Goal: Information Seeking & Learning: Learn about a topic

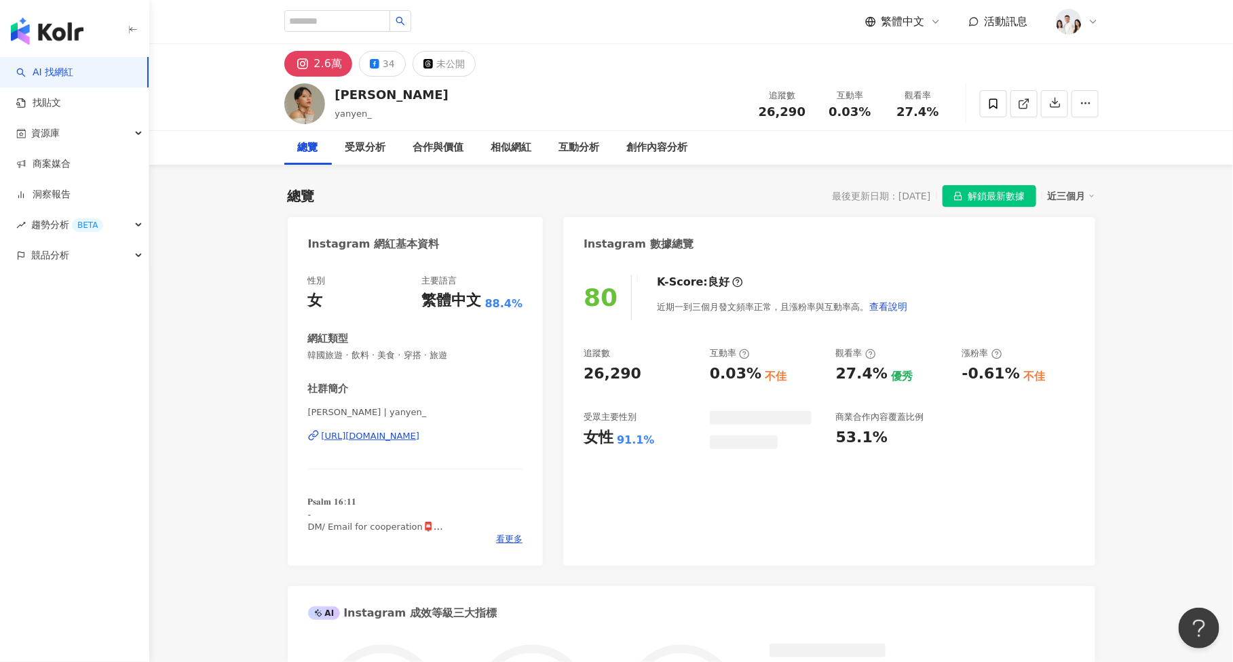
scroll to position [83, 0]
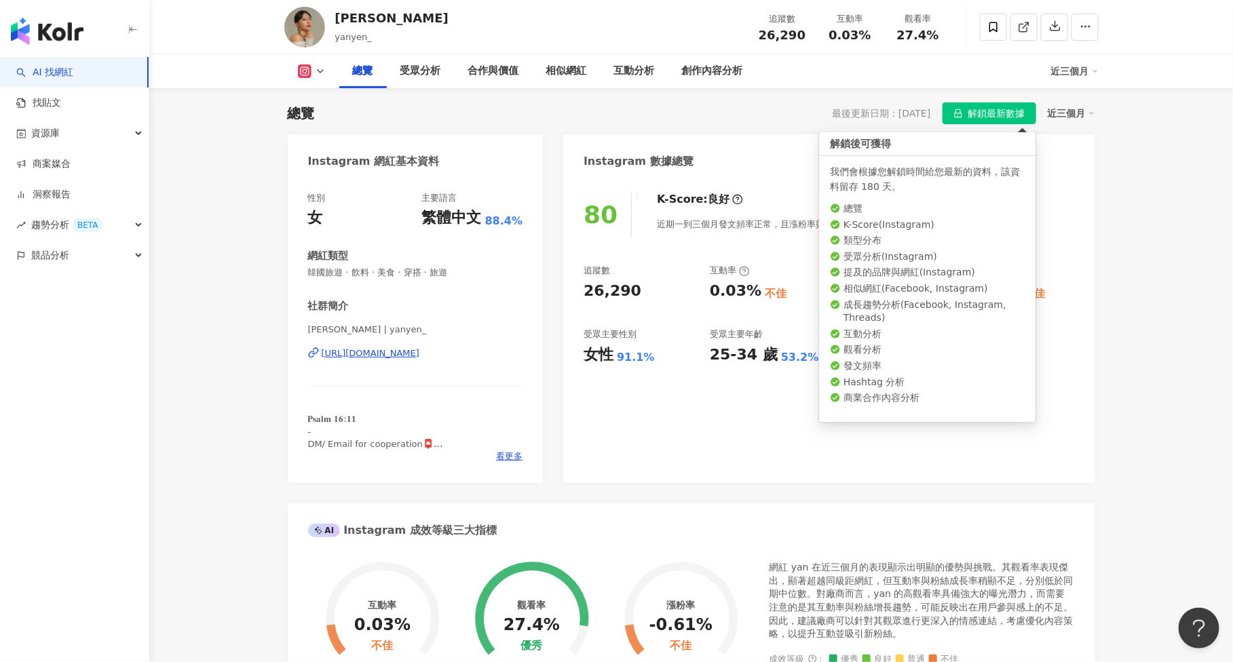
click at [1001, 113] on span "解鎖最新數據" at bounding box center [997, 114] width 57 height 22
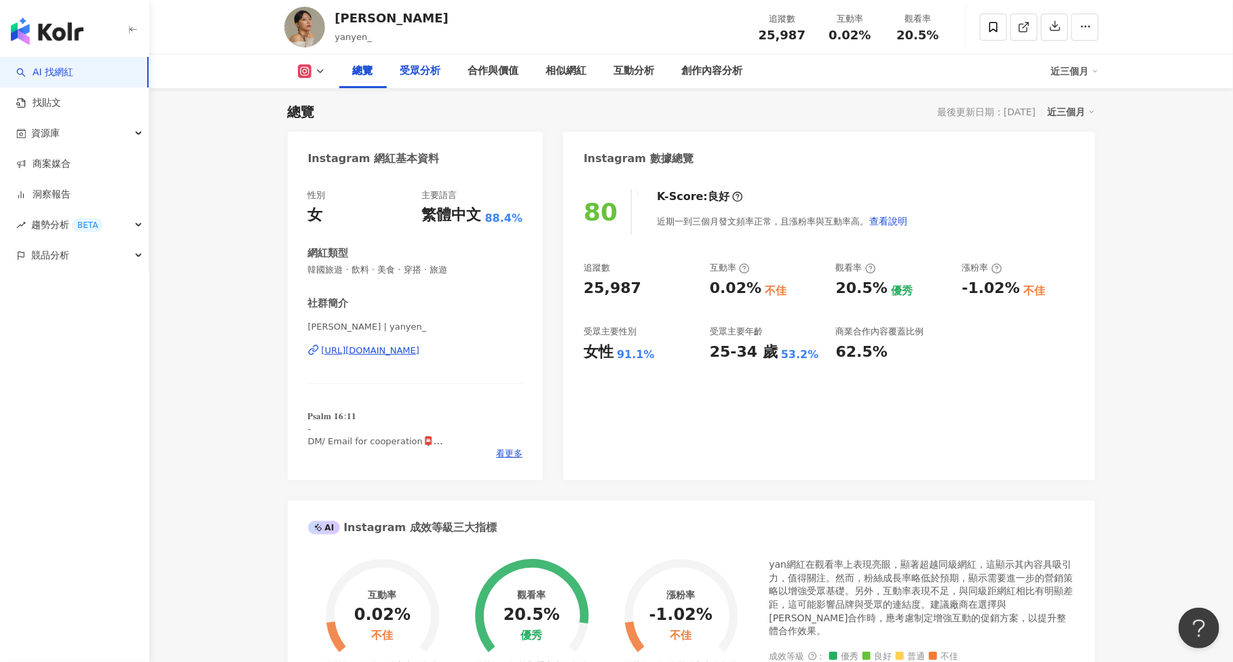
click at [427, 79] on div "受眾分析" at bounding box center [421, 71] width 68 height 34
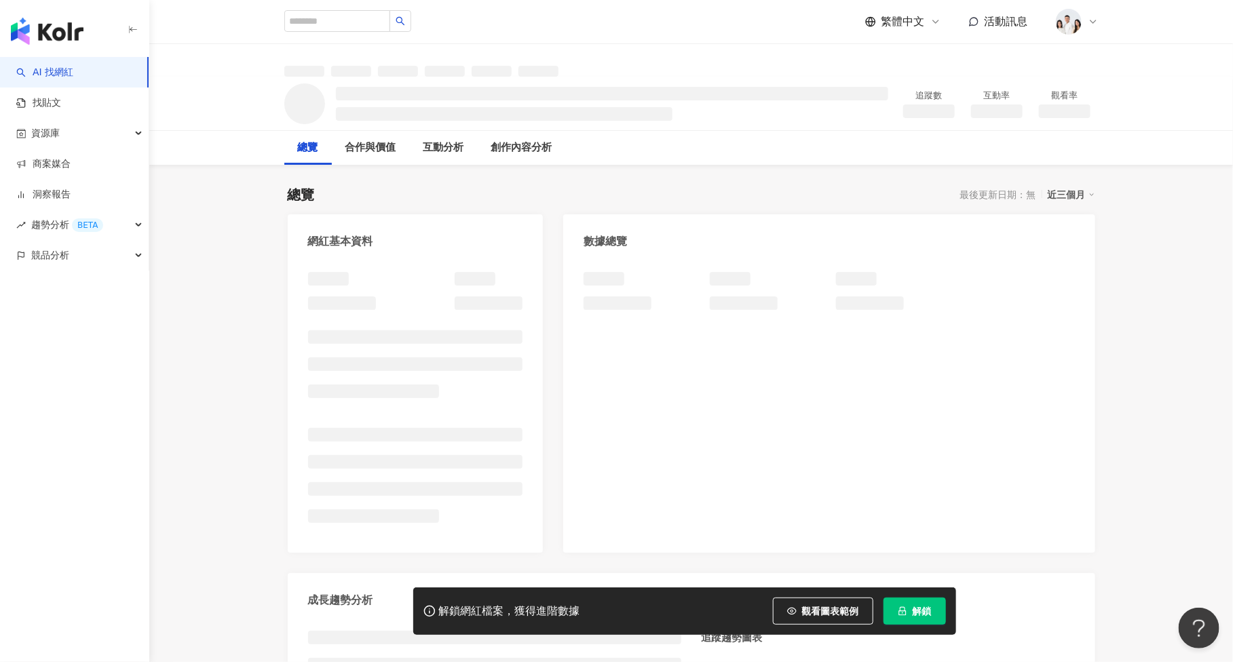
click at [914, 618] on button "解鎖" at bounding box center [915, 611] width 62 height 27
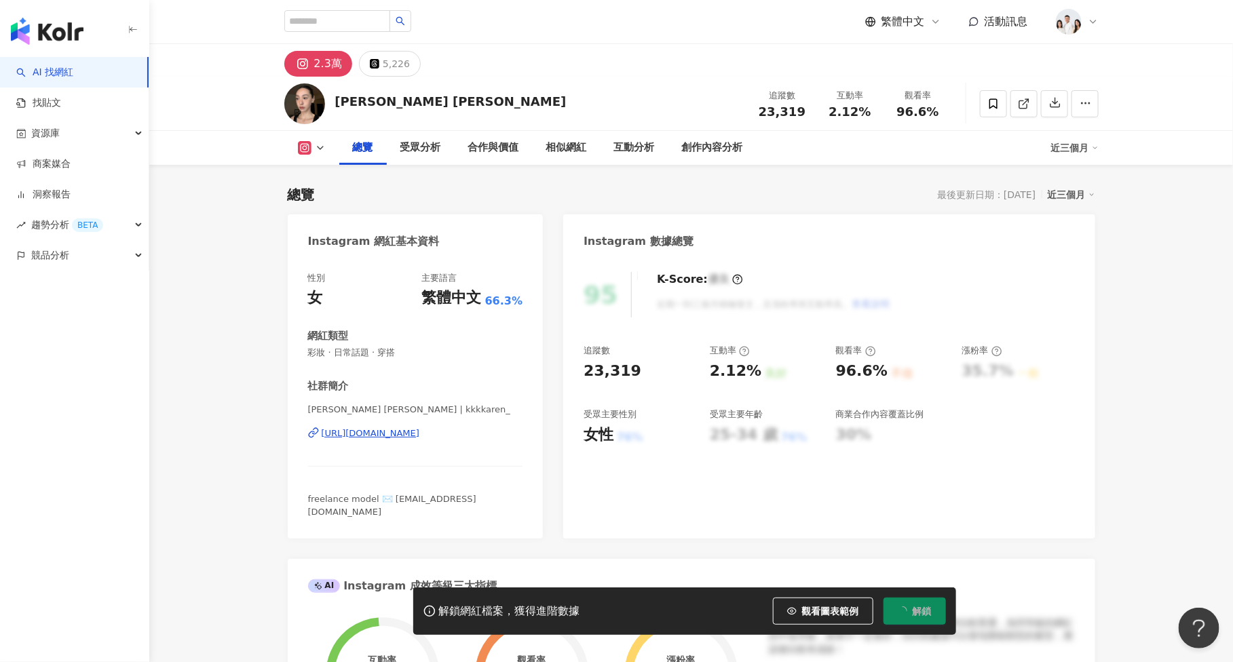
scroll to position [83, 0]
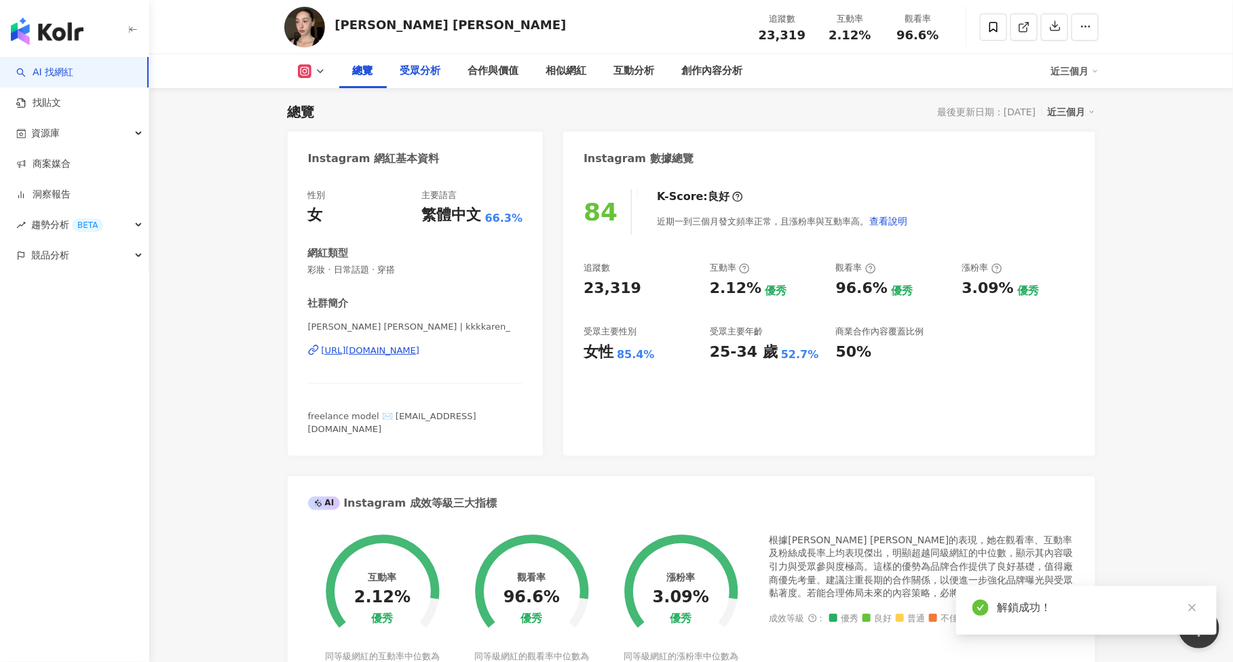
click at [408, 67] on div "受眾分析" at bounding box center [420, 71] width 41 height 16
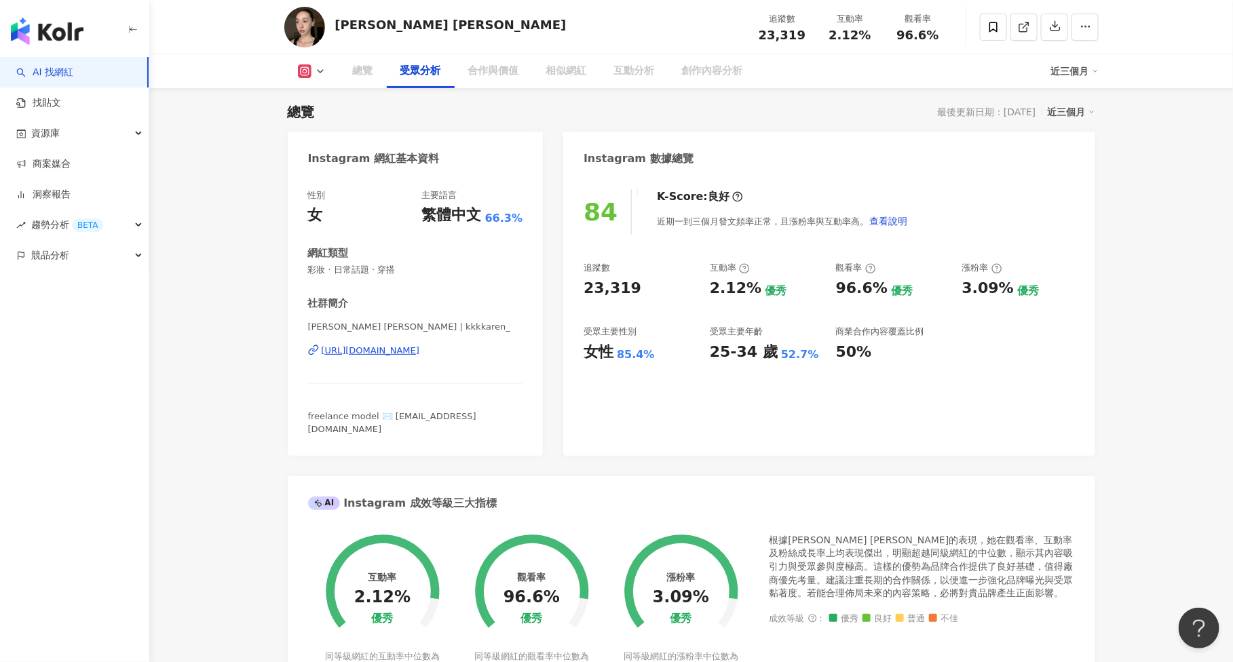
scroll to position [1121, 0]
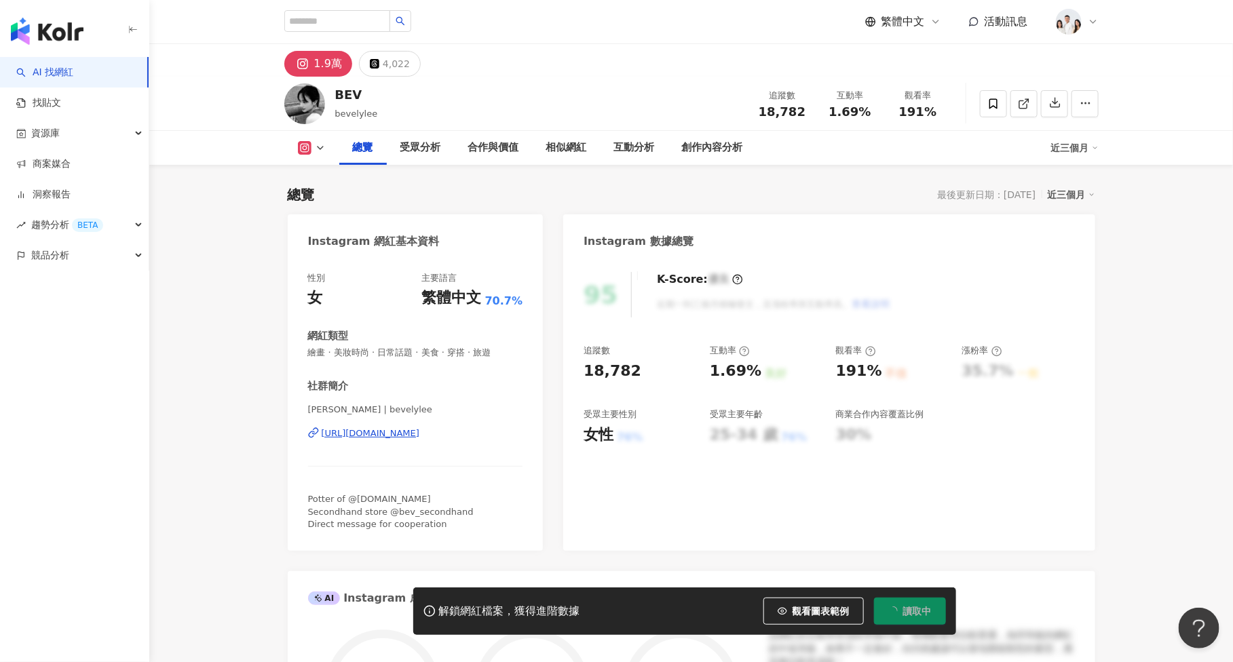
scroll to position [83, 0]
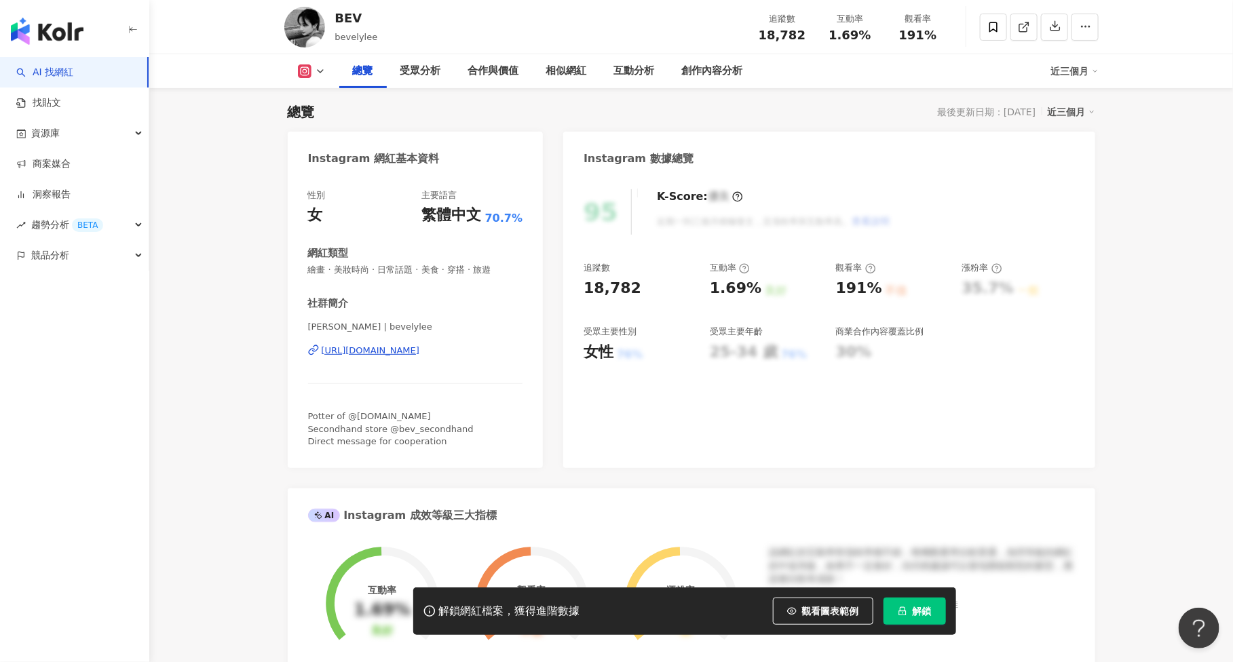
click at [899, 614] on icon "lock" at bounding box center [903, 612] width 10 height 10
click at [844, 608] on span "觀看圖表範例" at bounding box center [830, 611] width 57 height 11
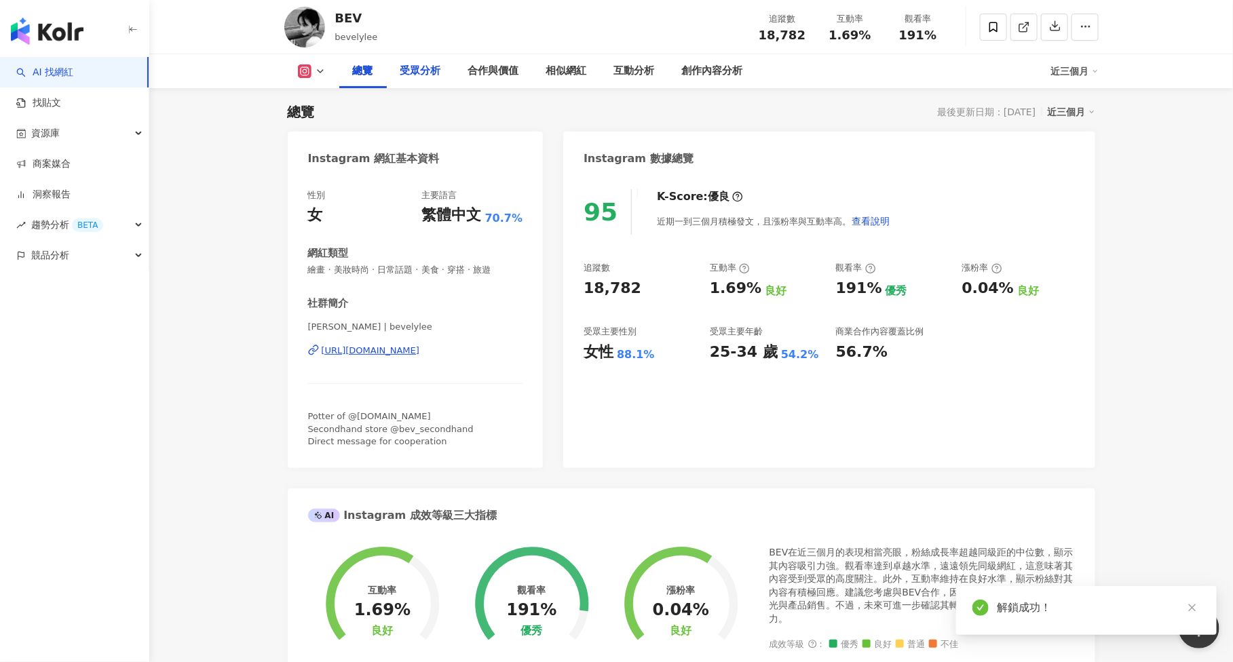
click at [445, 83] on div "受眾分析" at bounding box center [421, 71] width 68 height 34
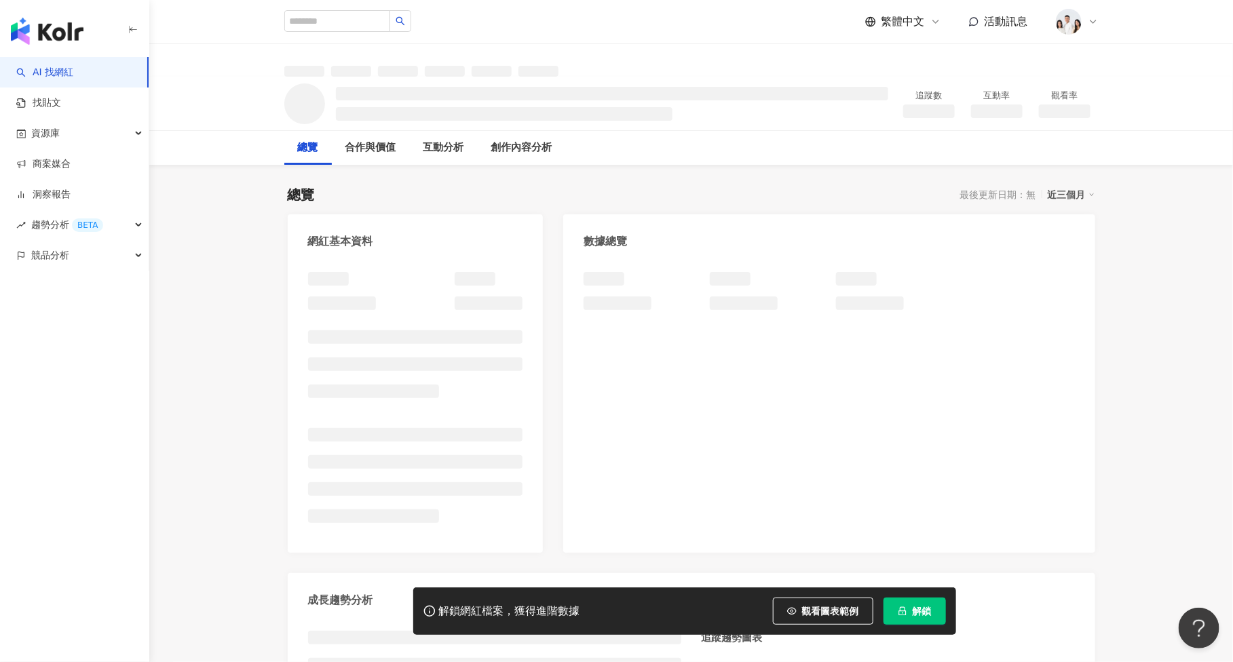
click at [917, 613] on span "解鎖" at bounding box center [922, 611] width 19 height 11
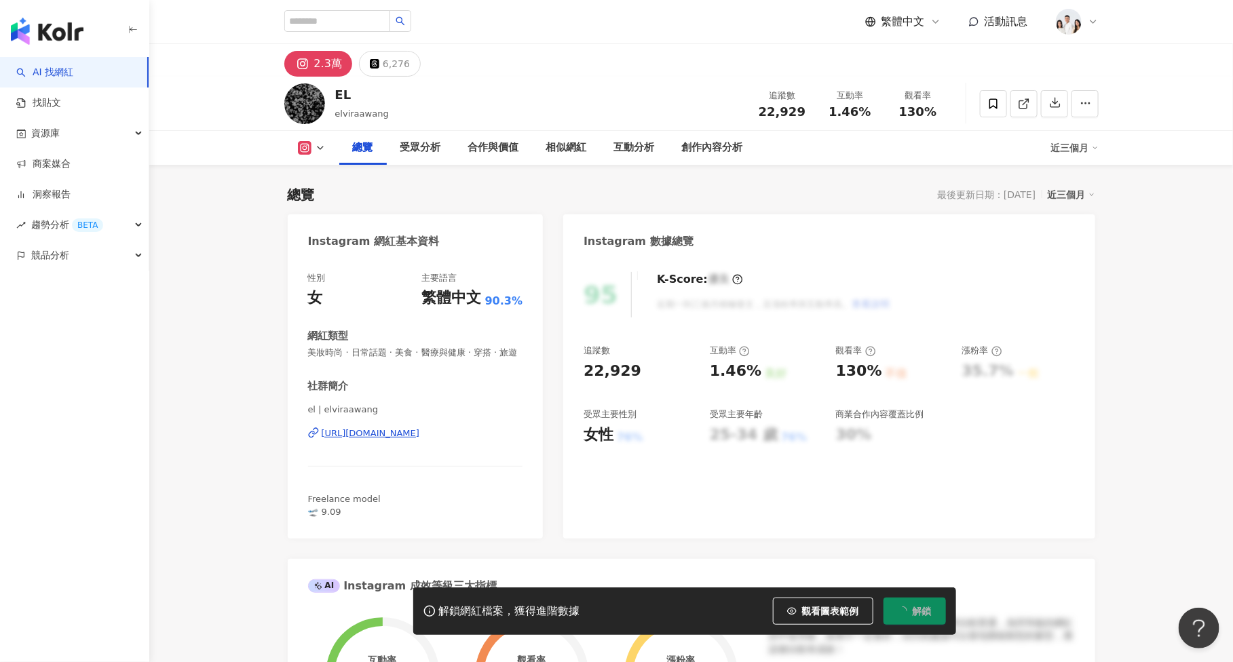
scroll to position [83, 0]
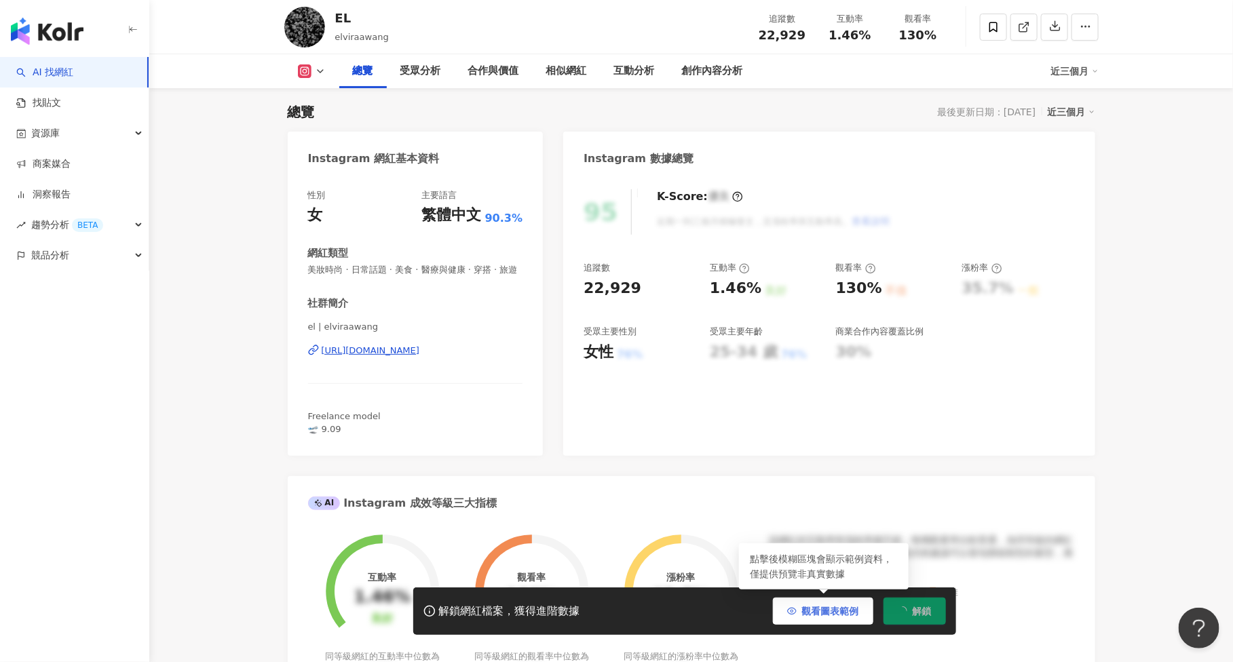
click at [861, 615] on button "觀看圖表範例" at bounding box center [823, 611] width 100 height 27
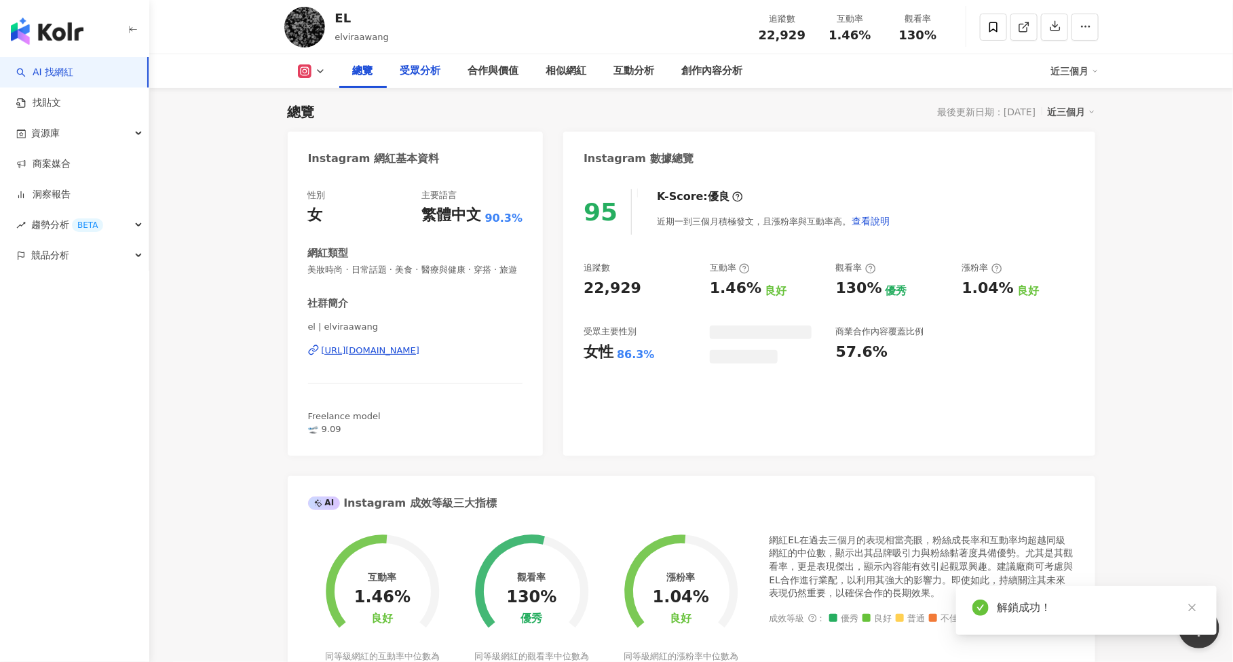
click at [440, 84] on div "受眾分析" at bounding box center [421, 71] width 68 height 34
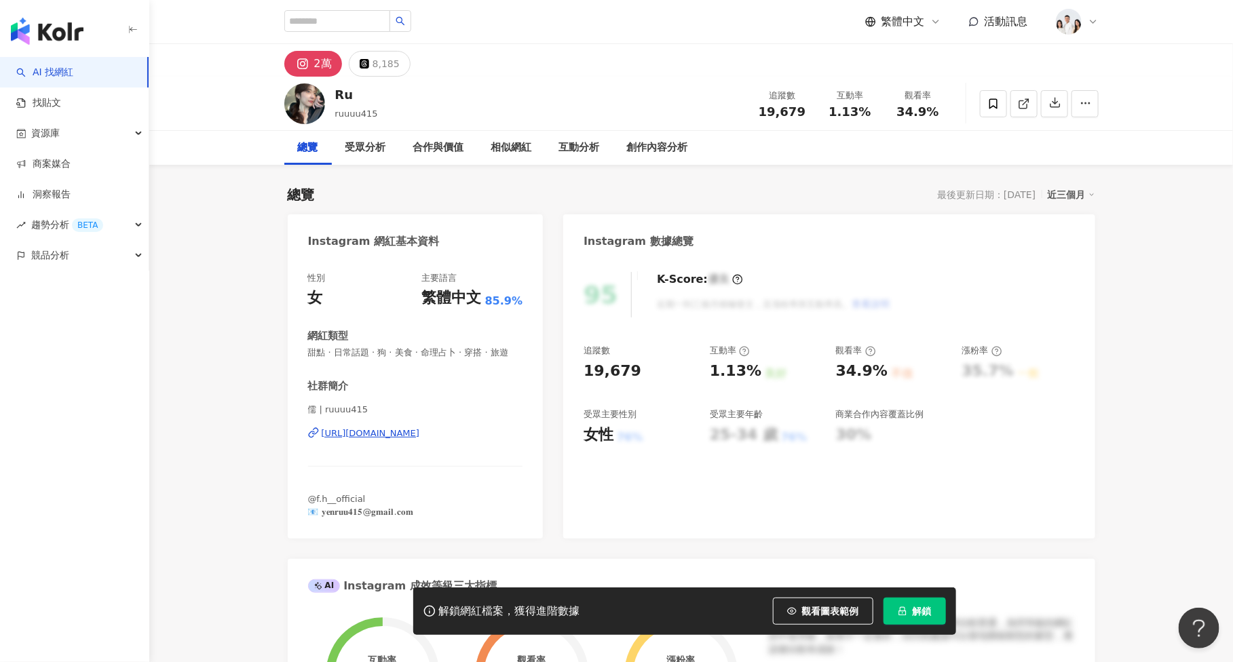
scroll to position [83, 0]
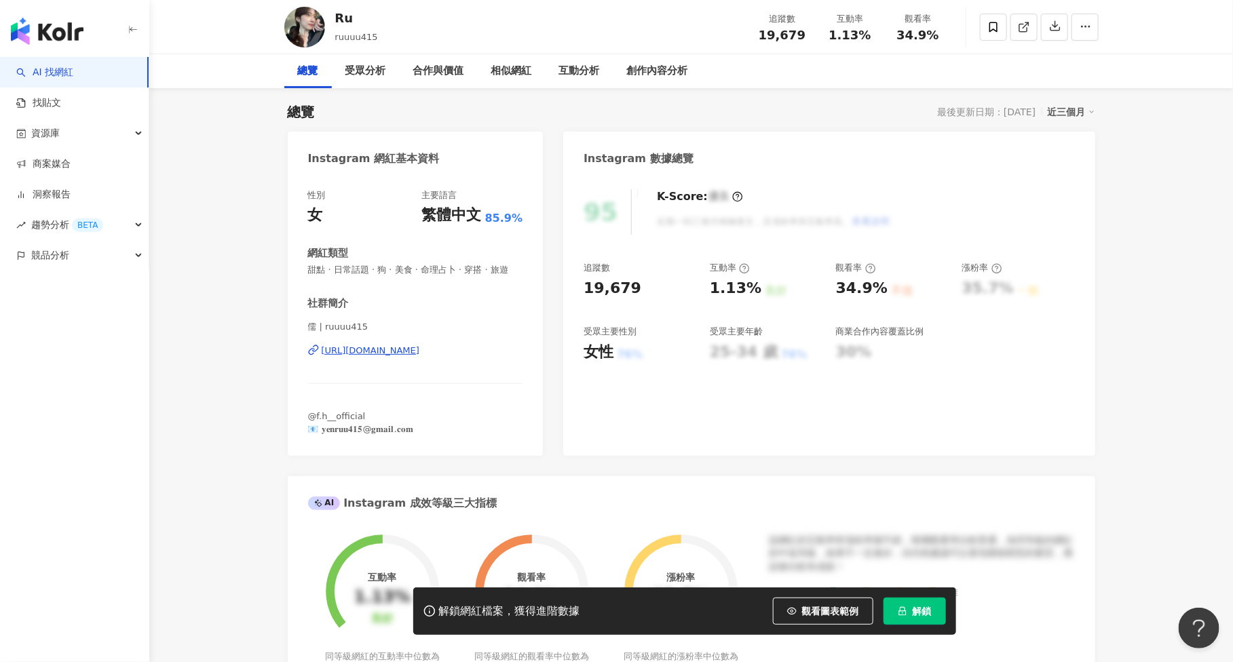
click at [920, 606] on span "解鎖" at bounding box center [922, 611] width 19 height 11
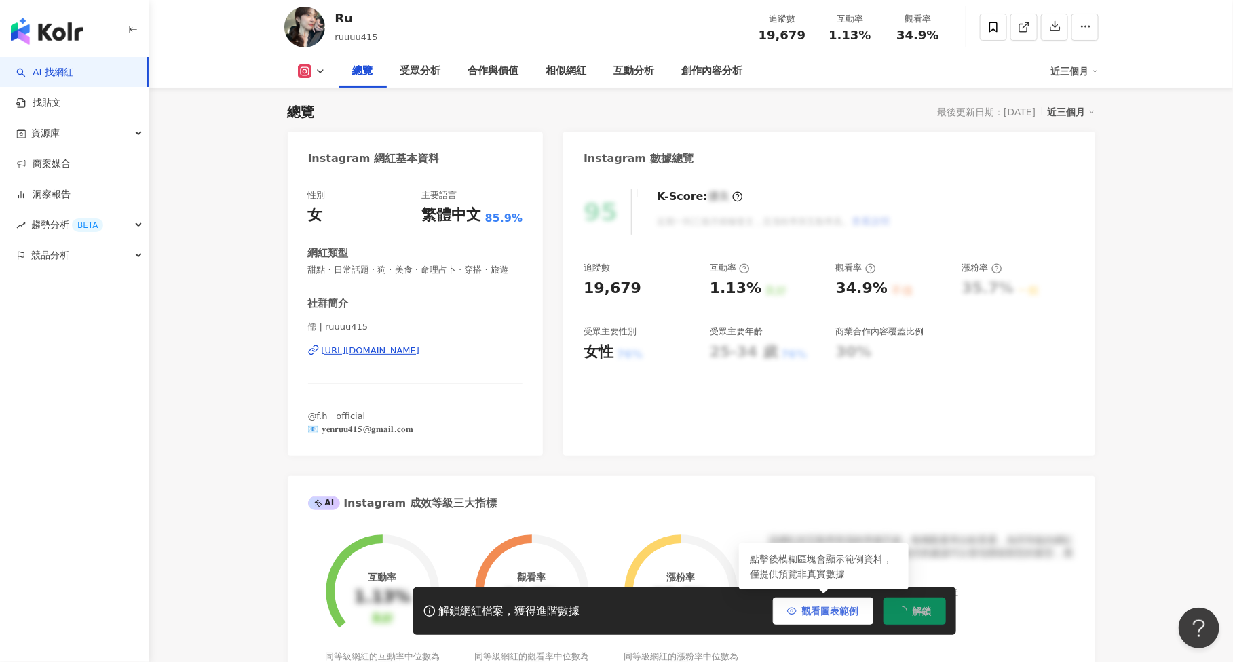
click at [824, 612] on span "觀看圖表範例" at bounding box center [830, 611] width 57 height 11
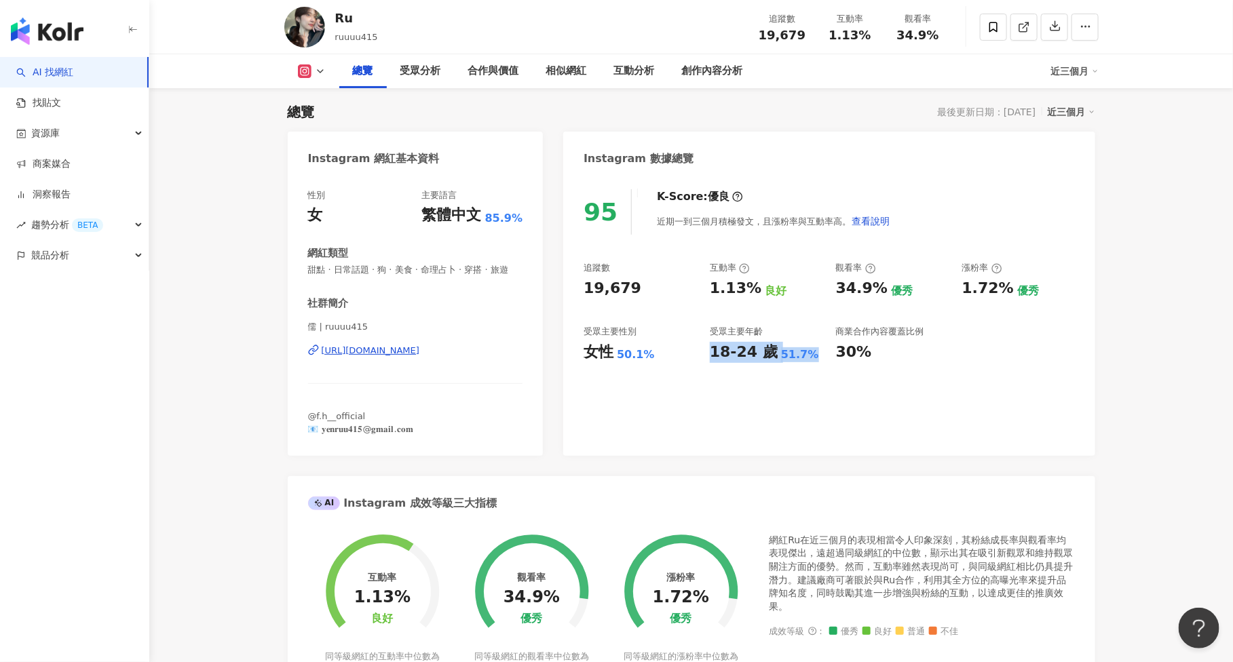
drag, startPoint x: 708, startPoint y: 353, endPoint x: 806, endPoint y: 356, distance: 97.8
click at [806, 356] on div "追蹤數 19,679 互動率 1.13% 良好 觀看率 34.9% 優秀 漲粉率 1.72% 優秀 受眾主要性別 女性 50.1% 受眾主要年齡 18-24 …" at bounding box center [829, 312] width 491 height 100
click at [422, 67] on div "受眾分析" at bounding box center [420, 71] width 41 height 16
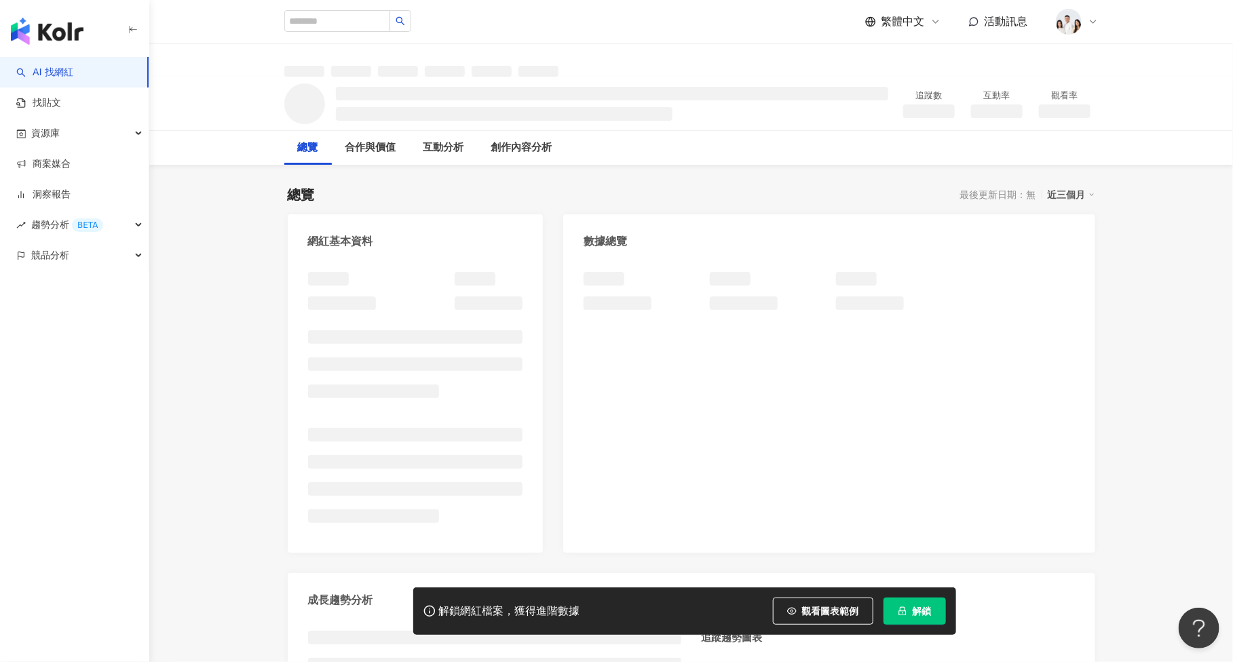
click at [893, 611] on button "解鎖" at bounding box center [915, 611] width 62 height 27
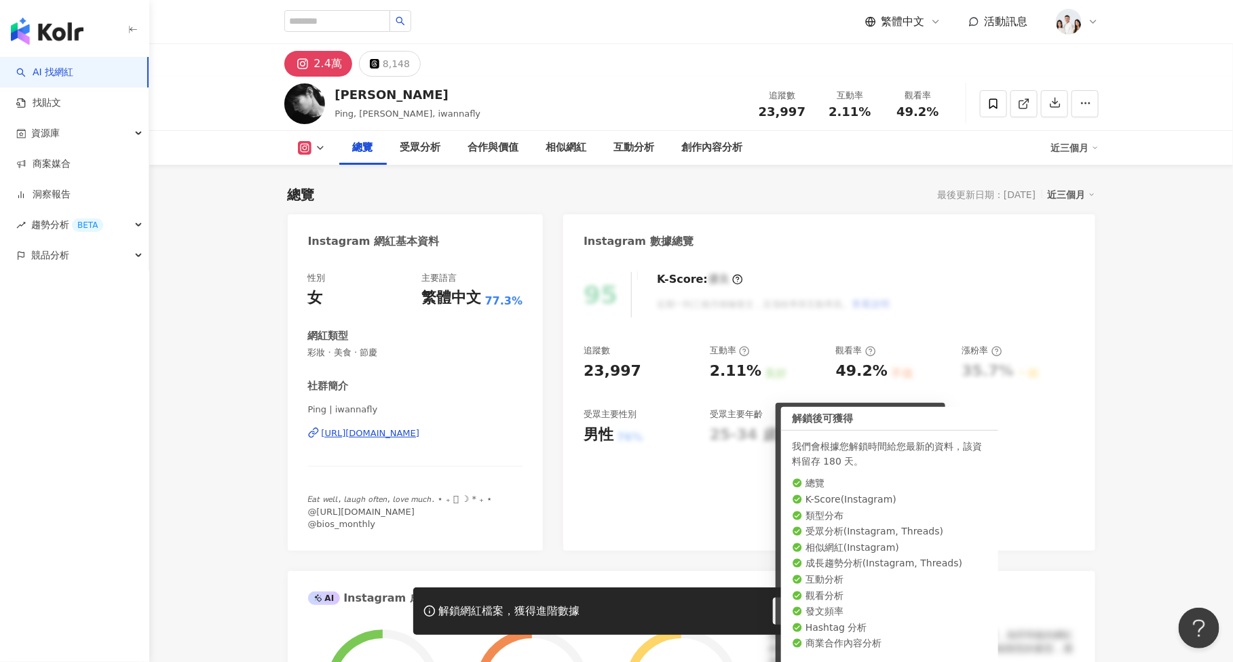
scroll to position [83, 0]
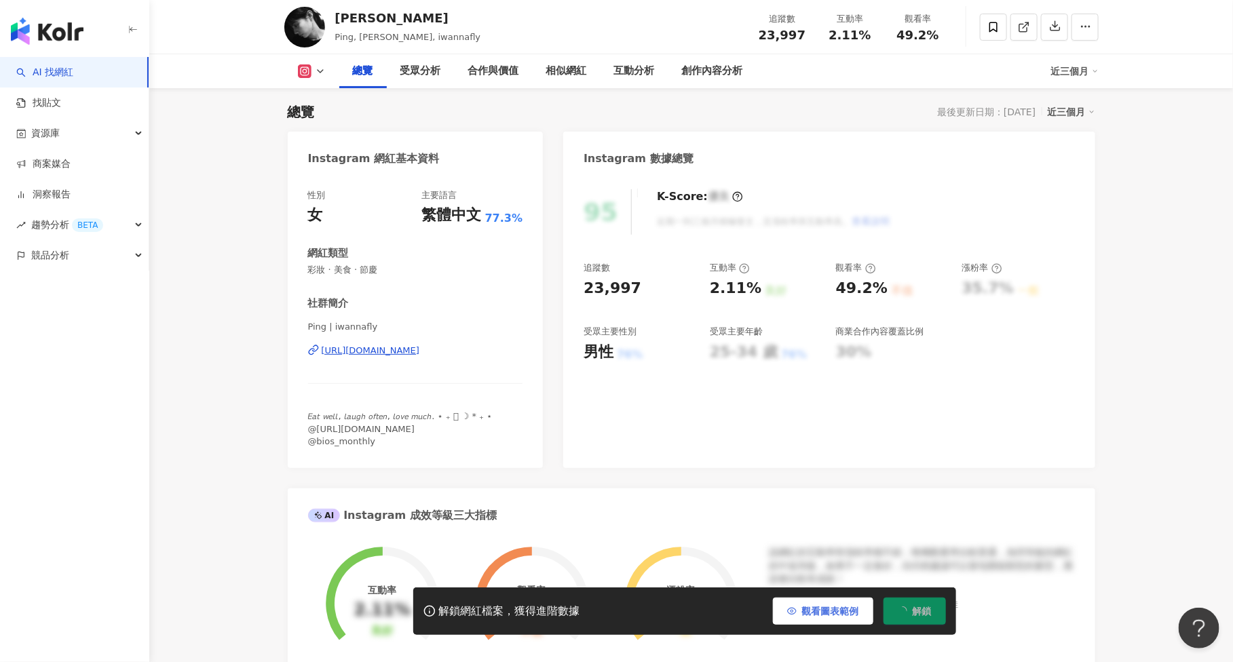
click at [857, 616] on span "觀看圖表範例" at bounding box center [830, 611] width 57 height 11
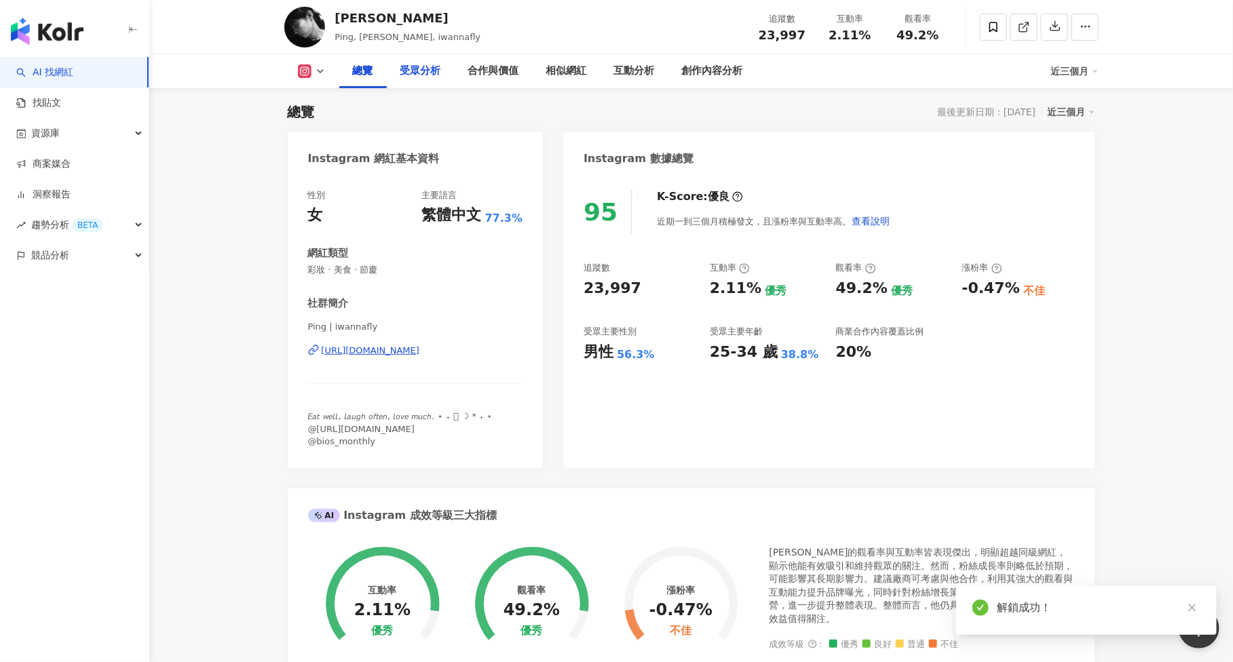
click at [424, 69] on div "受眾分析" at bounding box center [420, 71] width 41 height 16
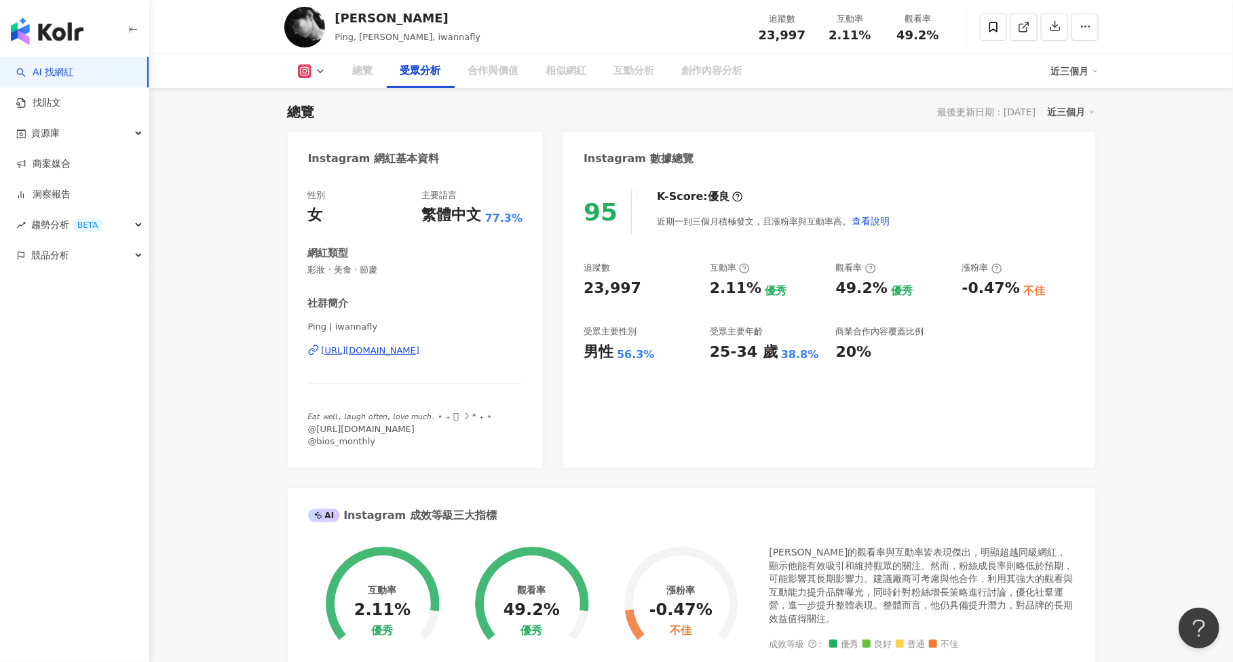
scroll to position [1146, 0]
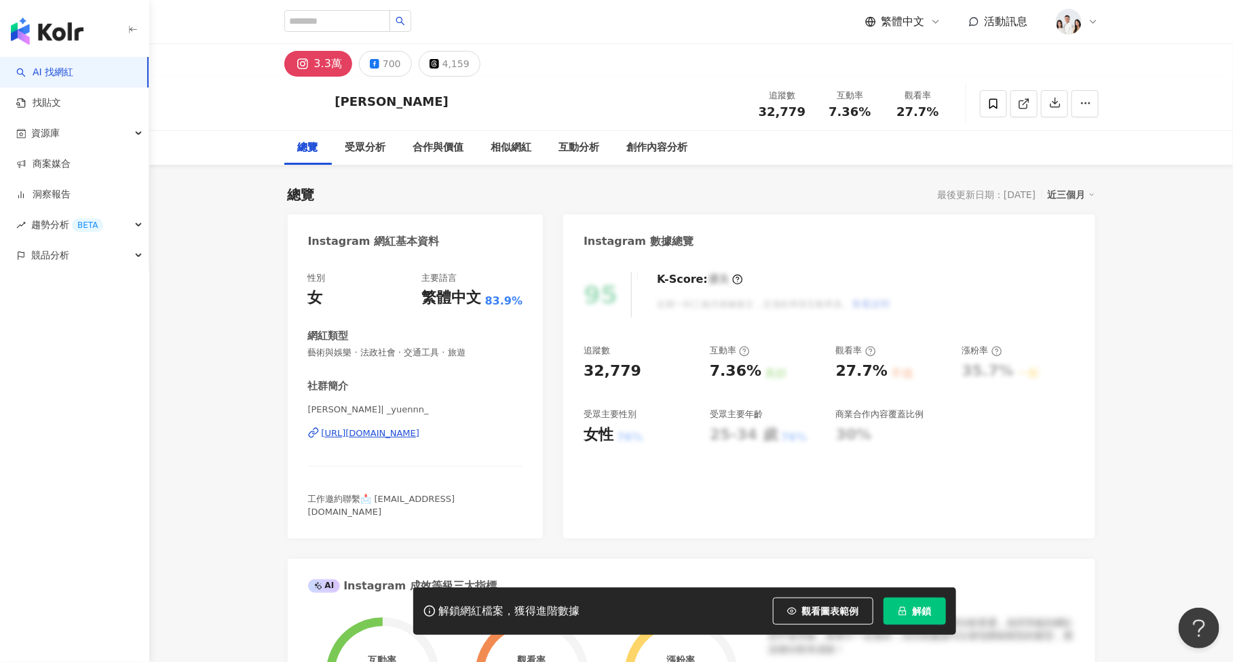
scroll to position [83, 0]
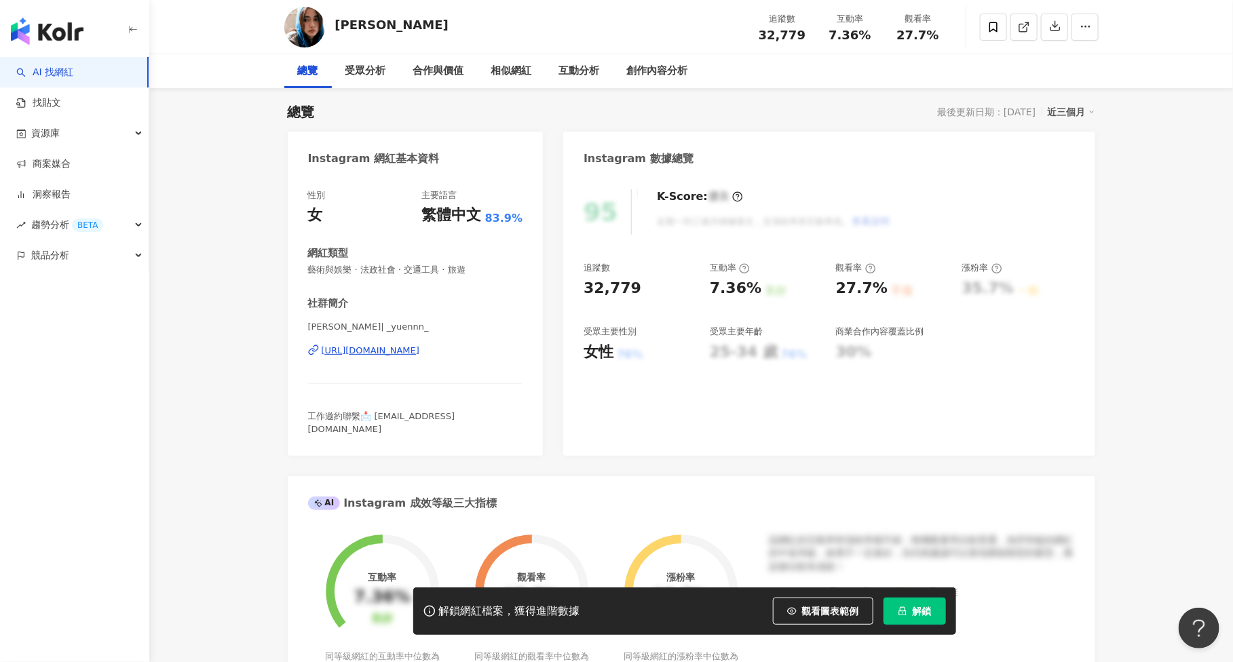
click at [926, 623] on button "解鎖" at bounding box center [915, 611] width 62 height 27
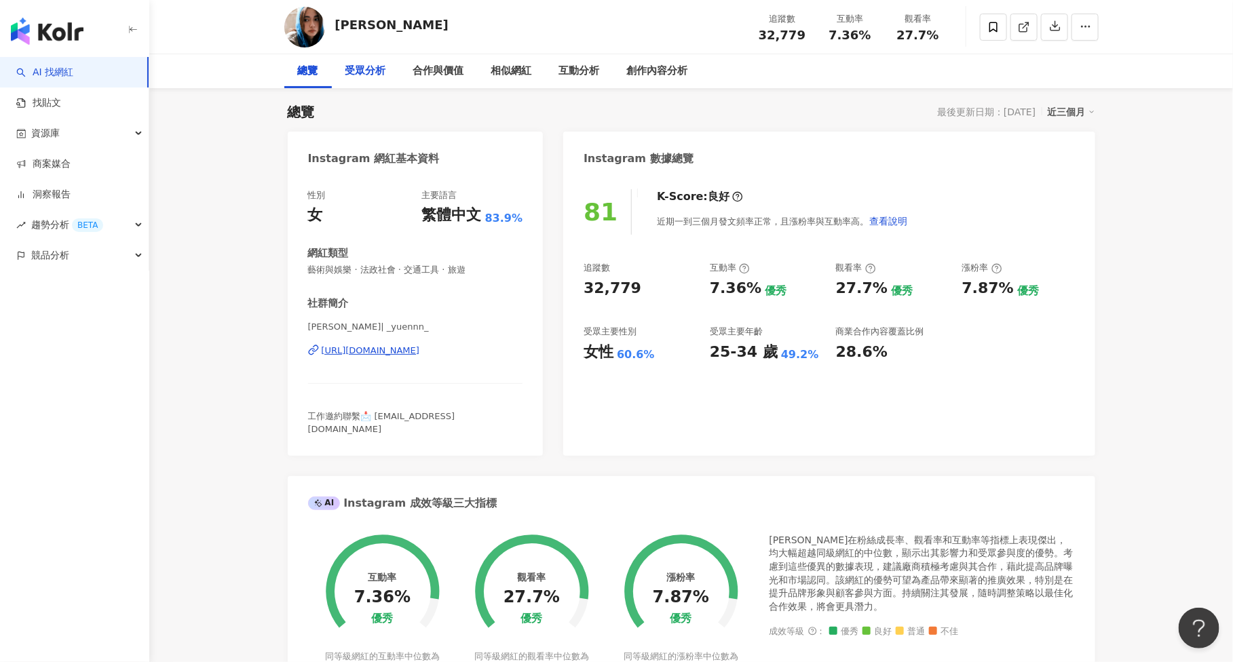
click at [371, 77] on div "受眾分析" at bounding box center [365, 71] width 41 height 16
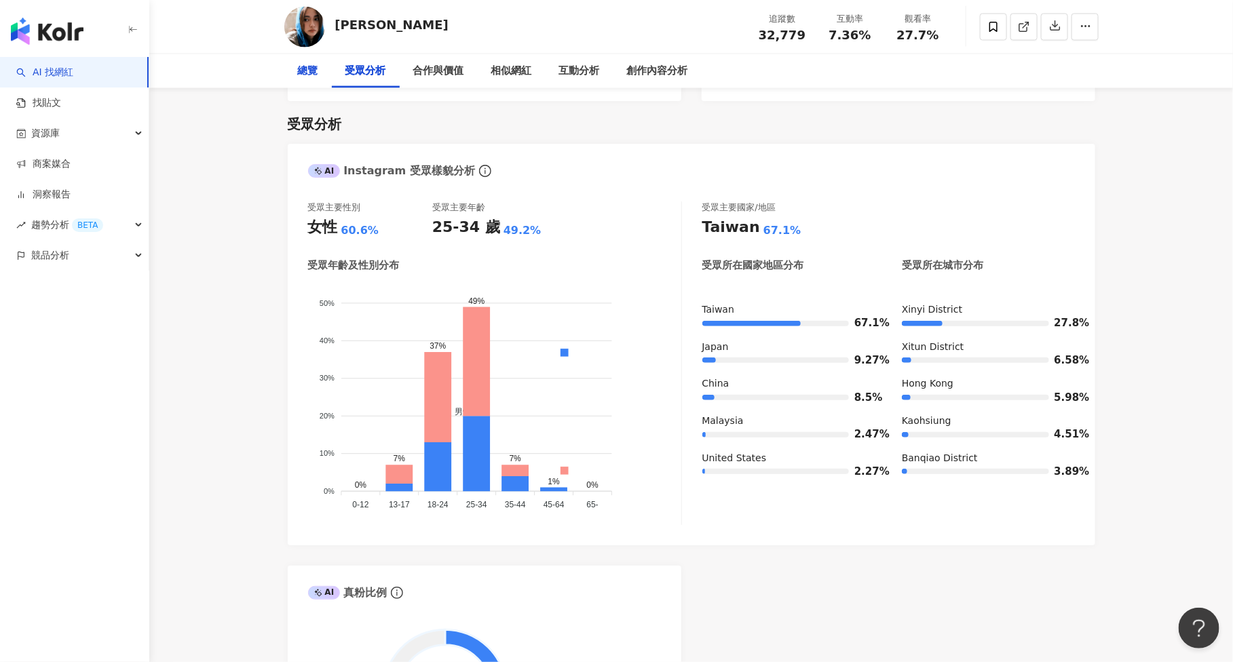
click at [310, 79] on div "總覽" at bounding box center [308, 71] width 48 height 34
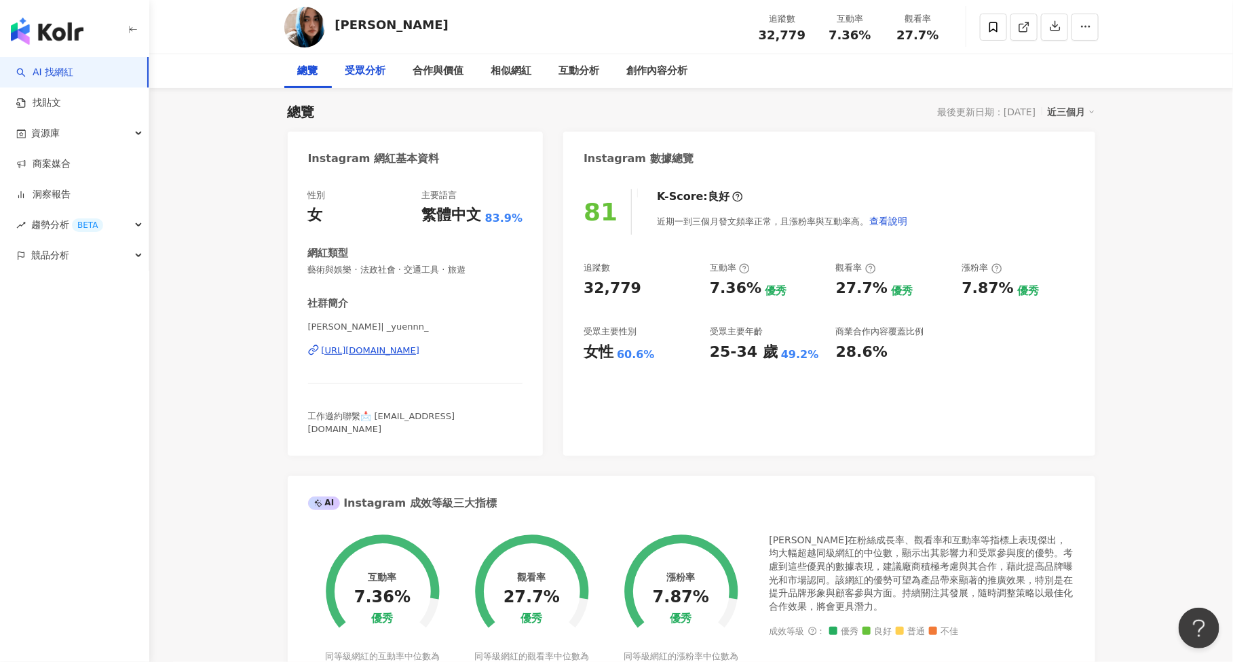
click at [367, 68] on div "受眾分析" at bounding box center [365, 71] width 41 height 16
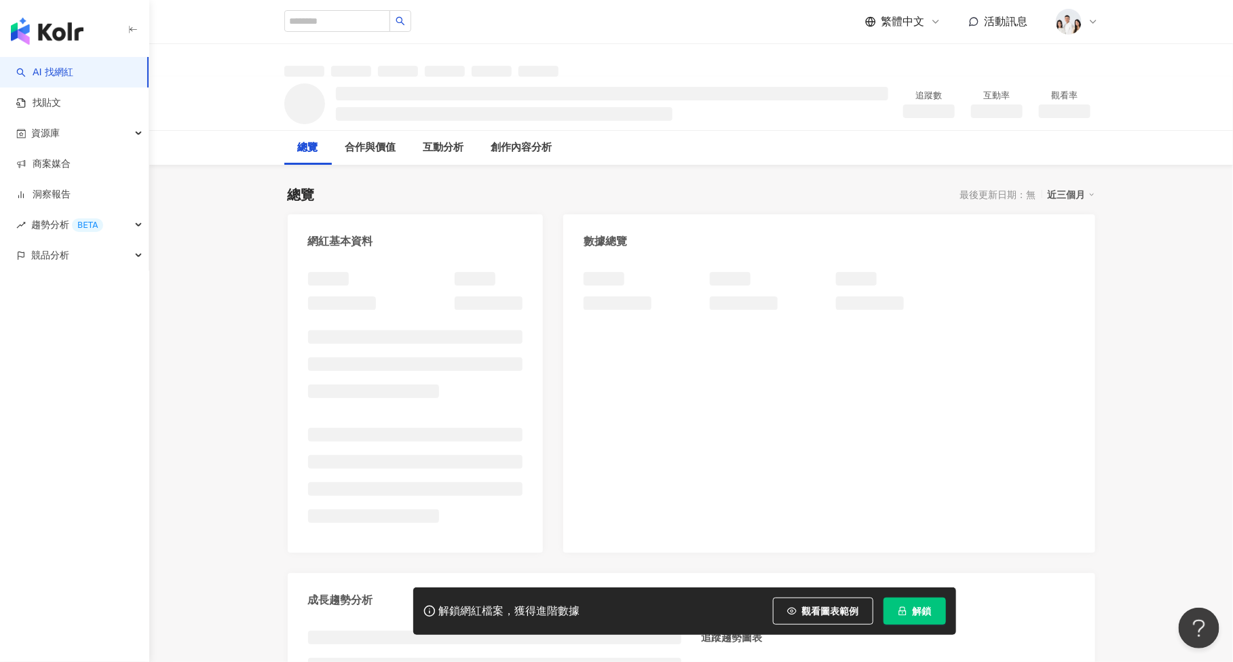
click at [937, 616] on button "解鎖" at bounding box center [915, 611] width 62 height 27
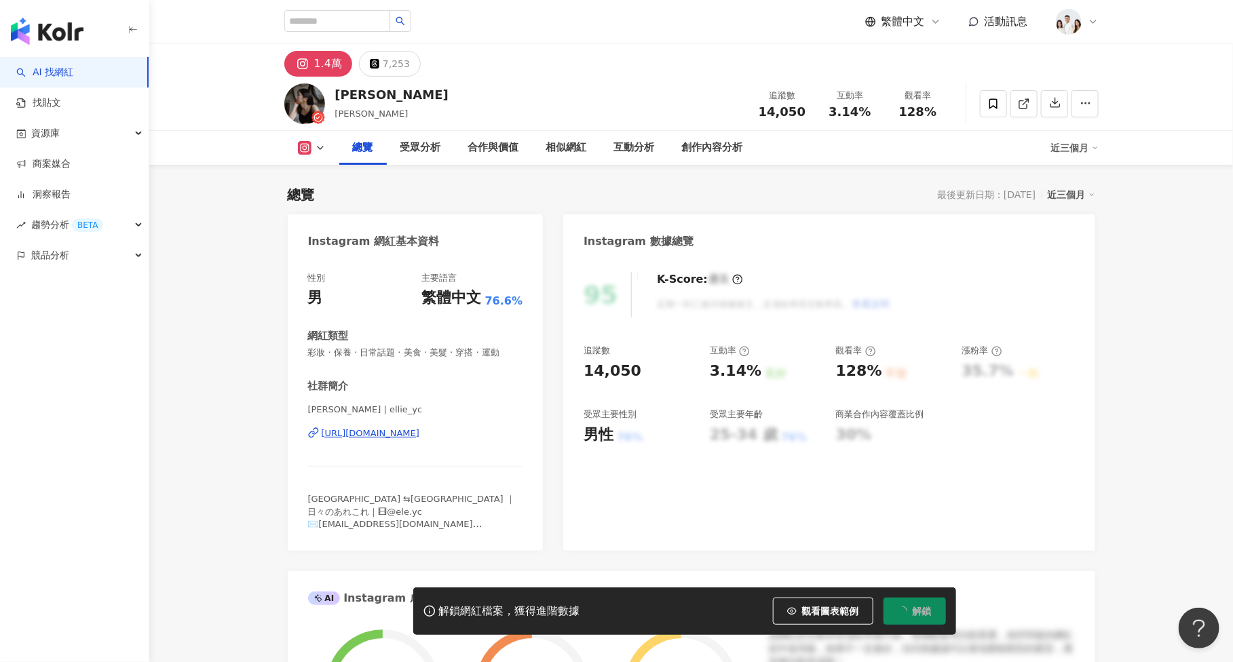
scroll to position [83, 0]
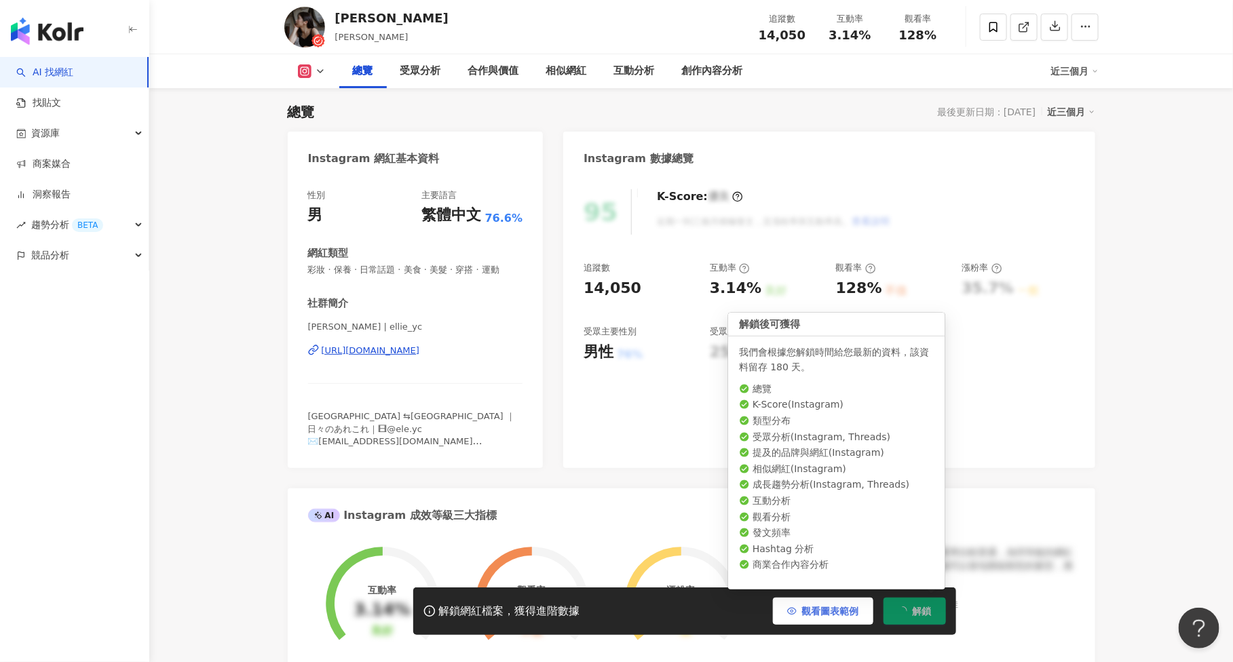
click at [834, 621] on button "觀看圖表範例" at bounding box center [823, 611] width 100 height 27
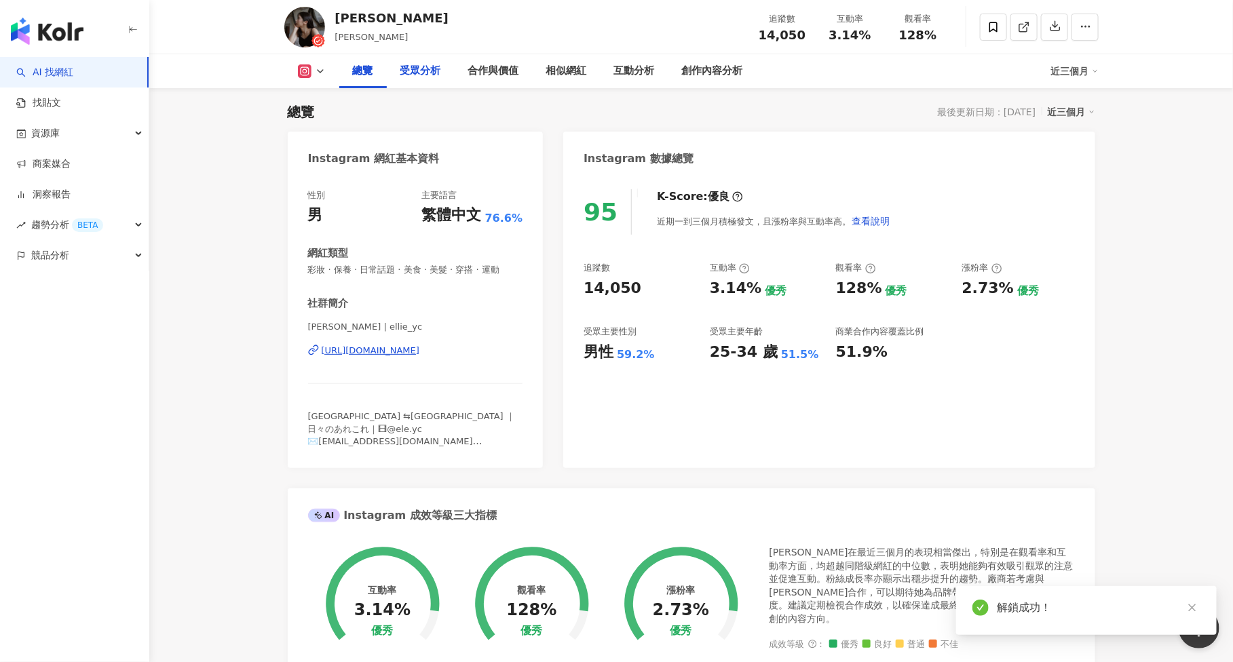
click at [428, 82] on div "受眾分析" at bounding box center [421, 71] width 68 height 34
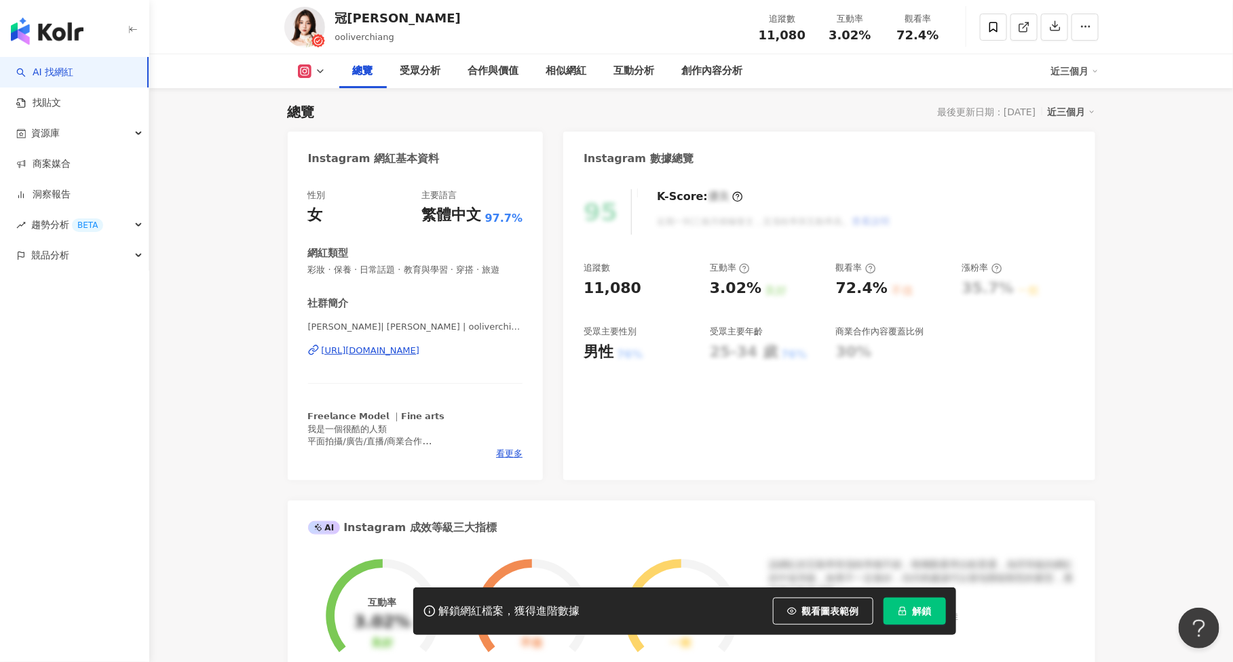
click at [920, 624] on button "解鎖" at bounding box center [915, 611] width 62 height 27
click at [856, 610] on span "觀看圖表範例" at bounding box center [830, 611] width 57 height 11
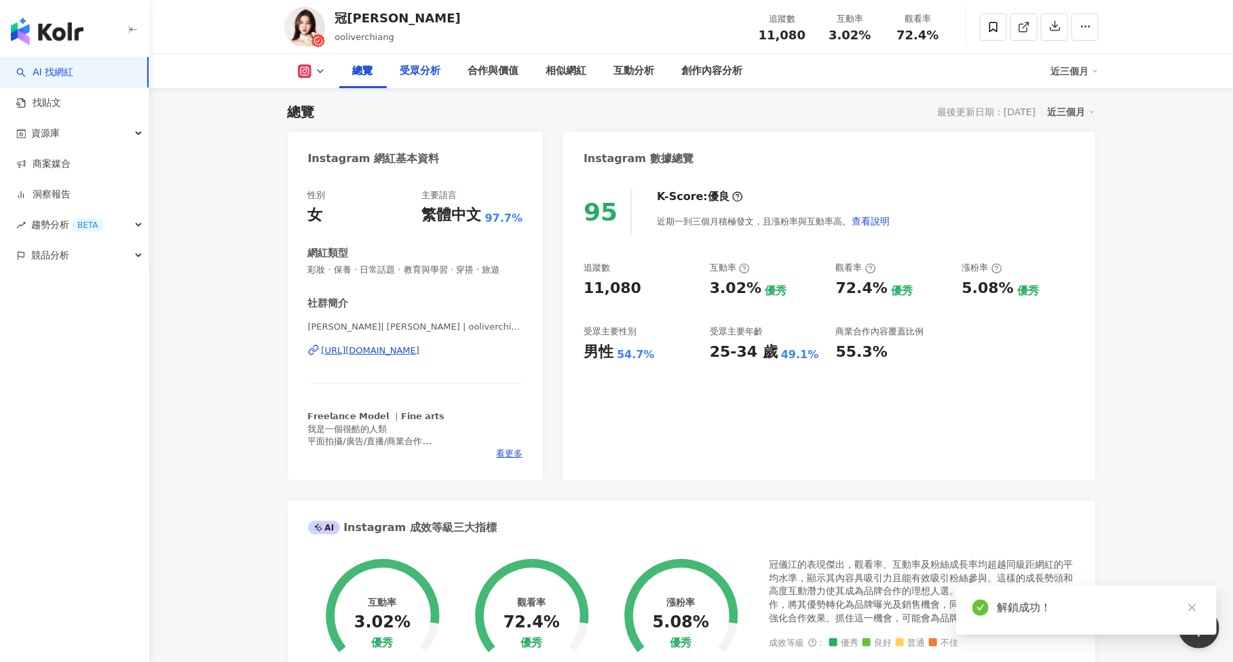
click at [421, 70] on div "受眾分析" at bounding box center [420, 71] width 41 height 16
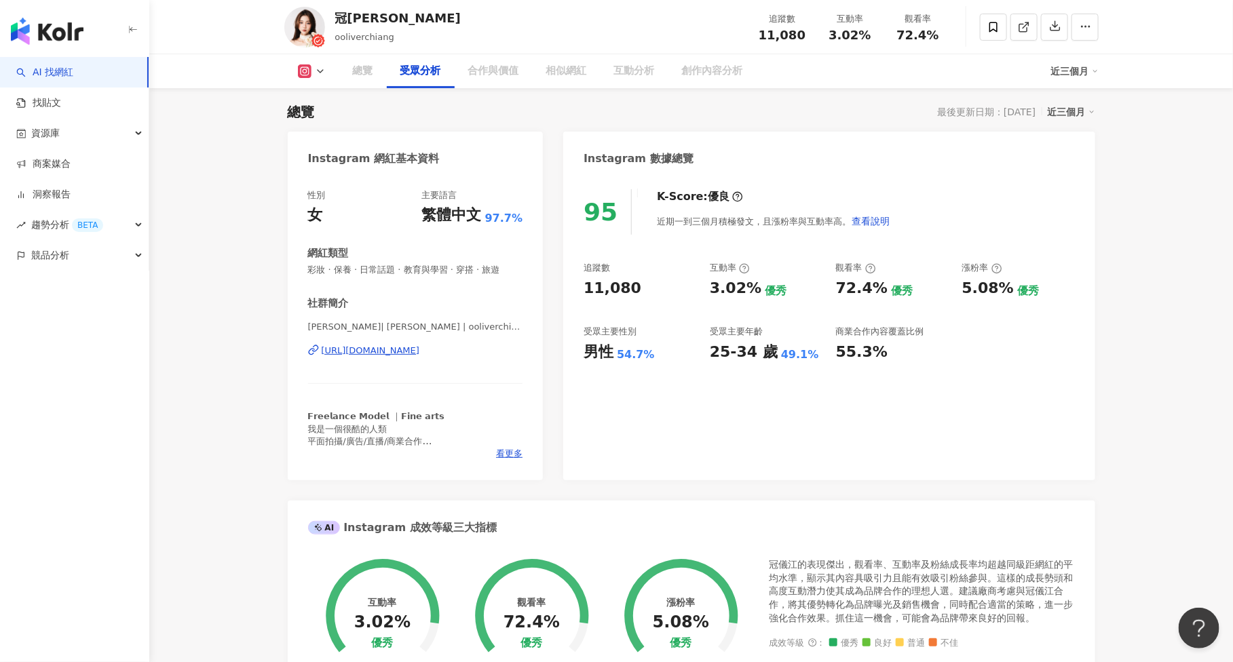
scroll to position [1158, 0]
